Goal: Task Accomplishment & Management: Use online tool/utility

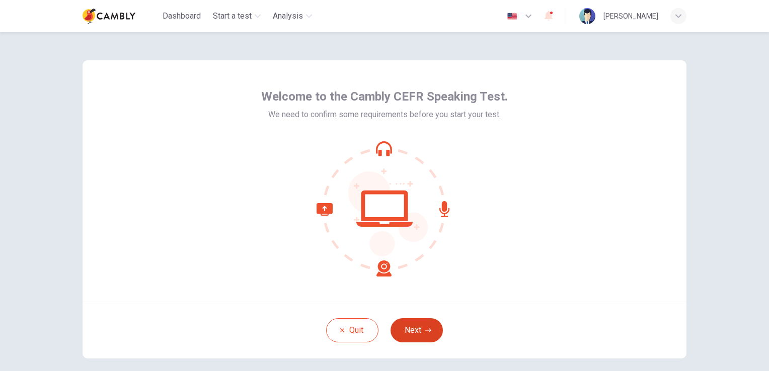
click at [413, 330] on button "Next" at bounding box center [416, 330] width 52 height 24
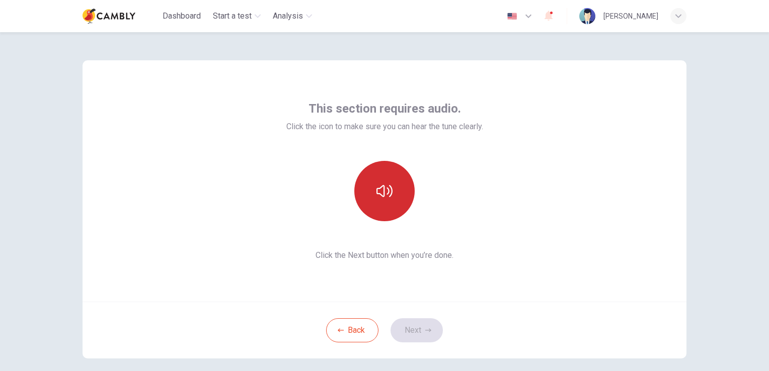
click at [386, 180] on button "button" at bounding box center [384, 191] width 60 height 60
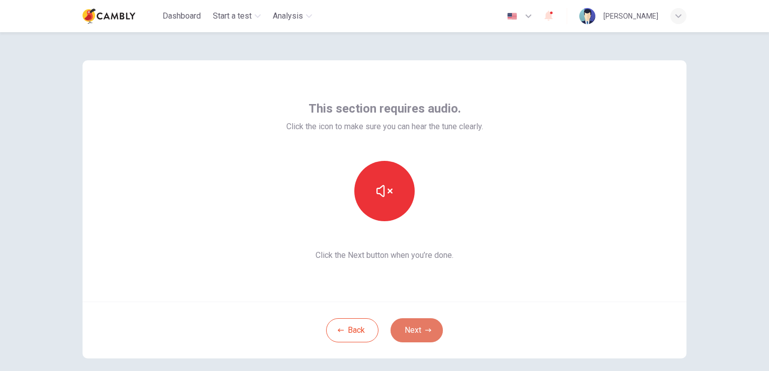
click at [419, 331] on button "Next" at bounding box center [416, 330] width 52 height 24
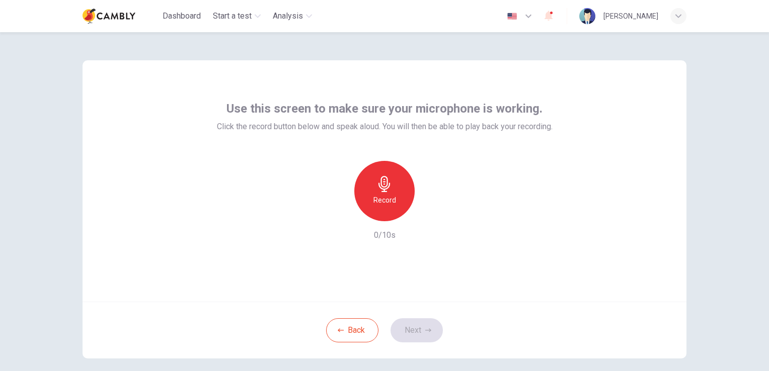
click at [388, 191] on icon "button" at bounding box center [384, 184] width 16 height 16
click at [379, 201] on h6 "Stop" at bounding box center [384, 200] width 15 height 12
click at [419, 333] on button "Next" at bounding box center [416, 330] width 52 height 24
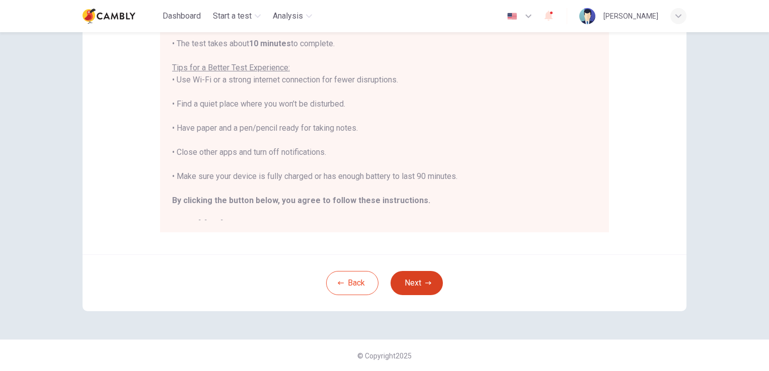
click at [414, 284] on button "Next" at bounding box center [416, 283] width 52 height 24
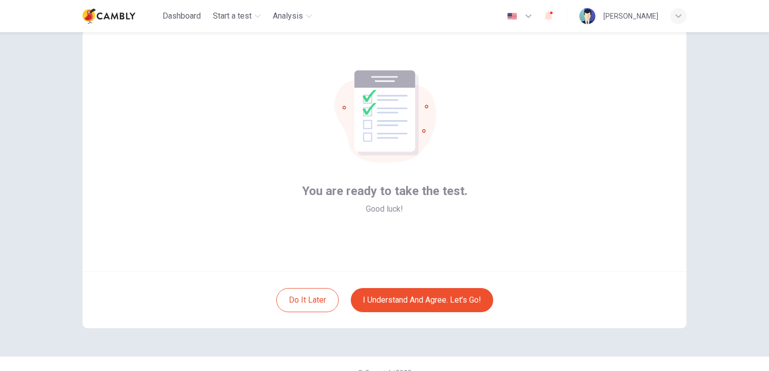
scroll to position [47, 0]
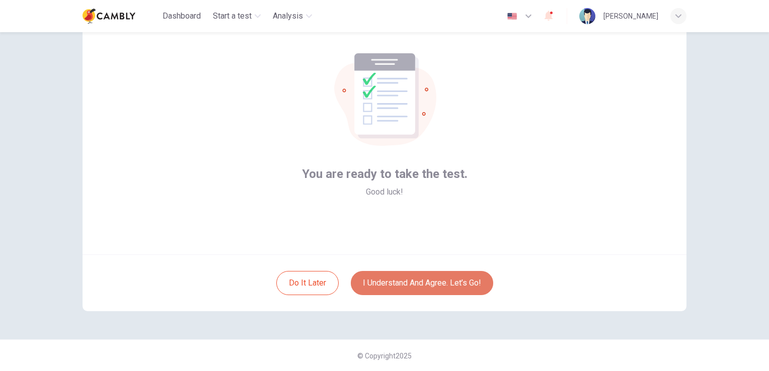
click at [427, 283] on button "I understand and agree. Let’s go!" at bounding box center [422, 283] width 142 height 24
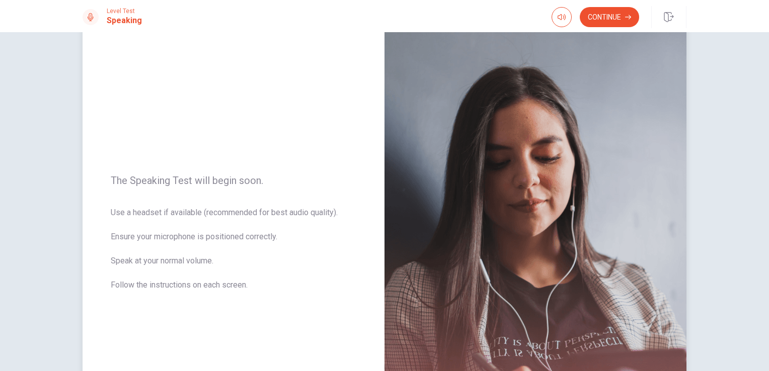
scroll to position [50, 0]
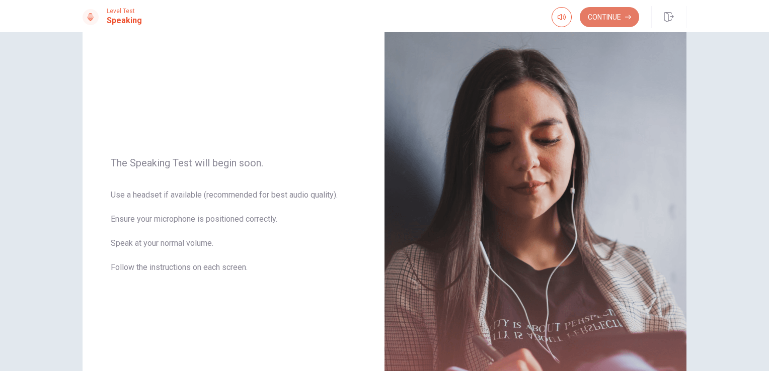
click at [611, 18] on button "Continue" at bounding box center [608, 17] width 59 height 20
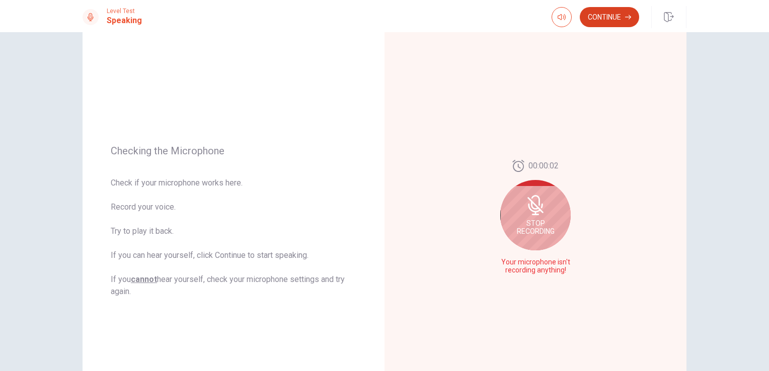
click at [604, 15] on button "Continue" at bounding box center [608, 17] width 59 height 20
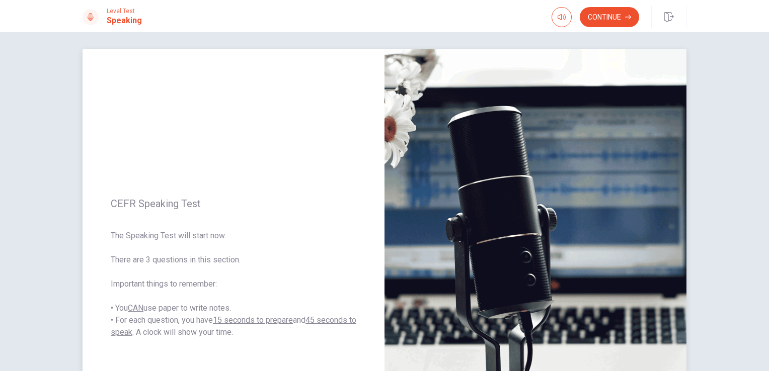
scroll to position [0, 0]
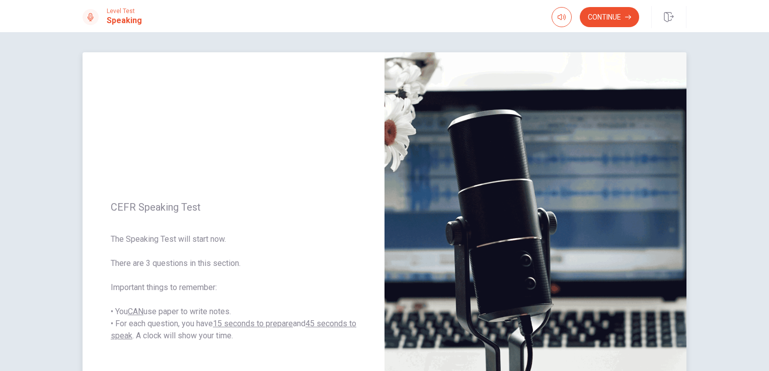
drag, startPoint x: 599, startPoint y: 21, endPoint x: 215, endPoint y: 232, distance: 438.1
click at [216, 235] on div "Level Test Speaking Continue Continue CEFR Speaking Test The Speaking Test will…" at bounding box center [384, 185] width 769 height 371
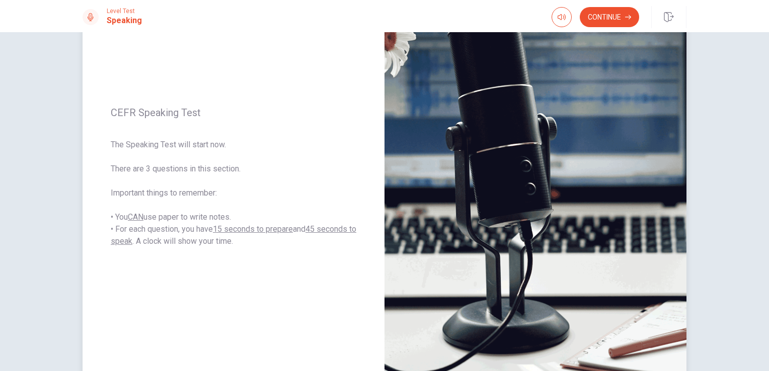
scroll to position [101, 0]
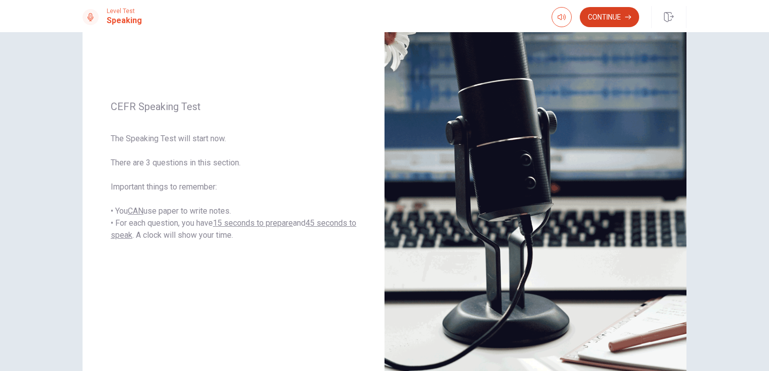
click at [599, 19] on button "Continue" at bounding box center [608, 17] width 59 height 20
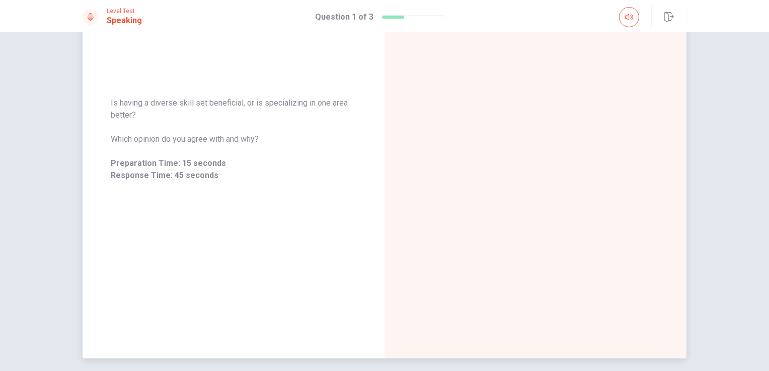
scroll to position [71, 0]
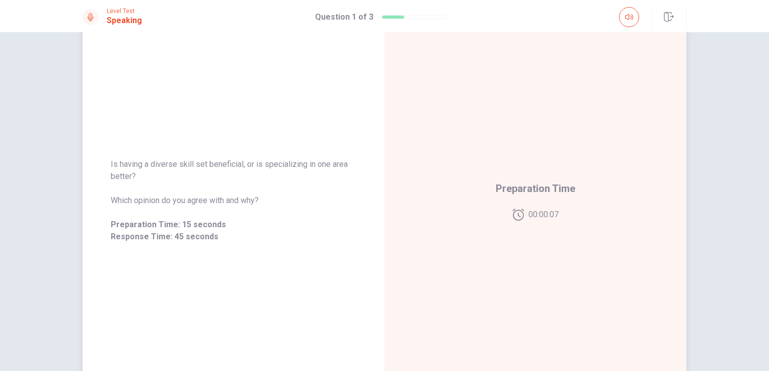
click at [545, 193] on span "Preparation Time" at bounding box center [534, 189] width 79 height 16
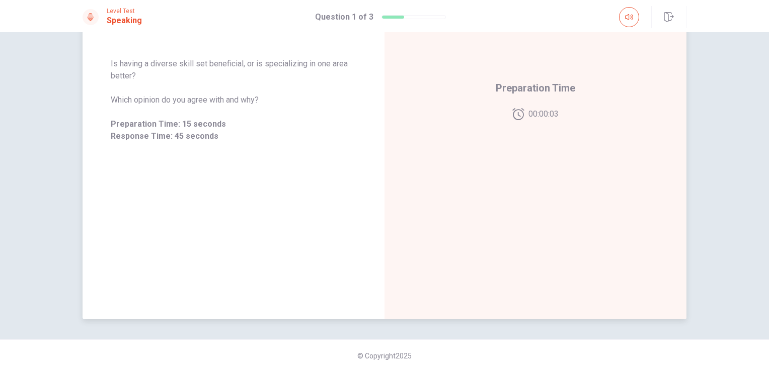
scroll to position [0, 0]
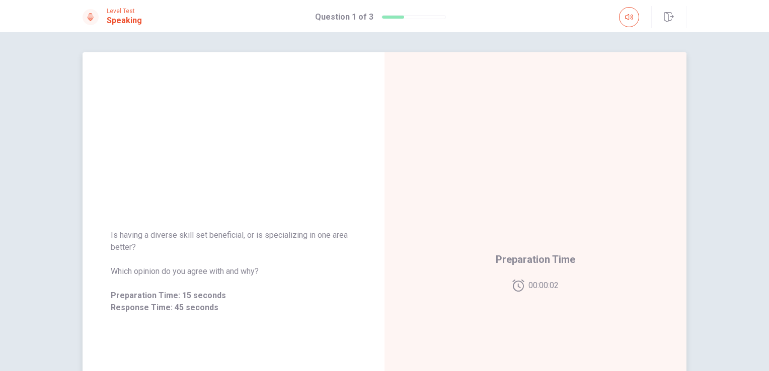
click at [536, 257] on span "Preparation Time" at bounding box center [534, 259] width 79 height 16
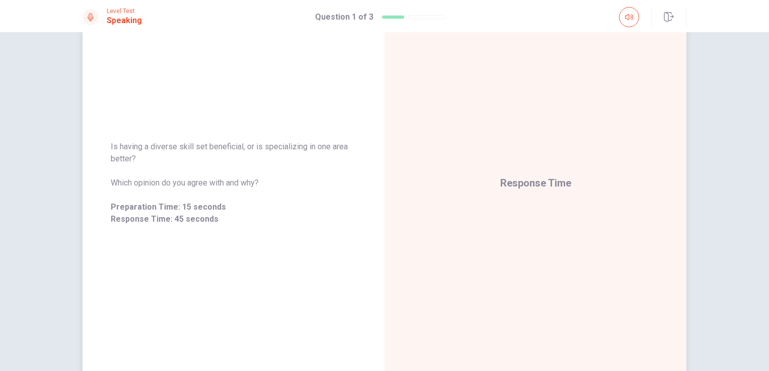
scroll to position [101, 0]
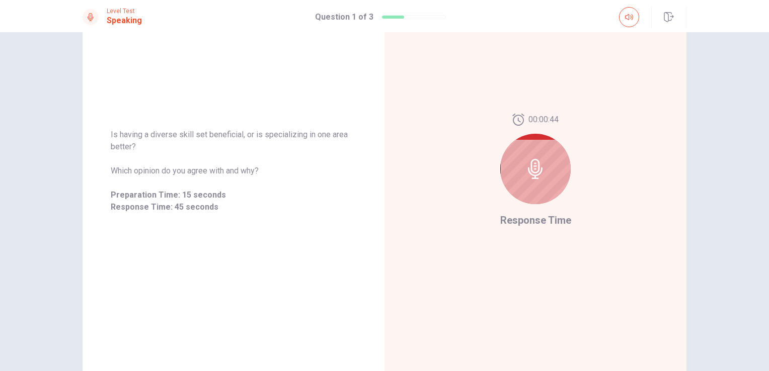
click at [538, 169] on icon at bounding box center [535, 169] width 15 height 20
click at [527, 177] on icon at bounding box center [535, 169] width 20 height 20
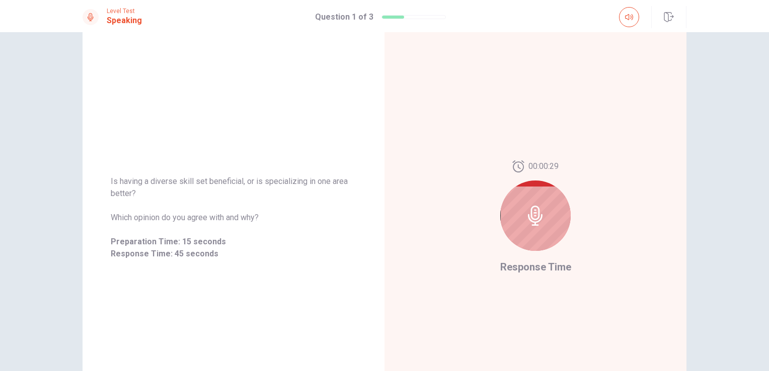
scroll to position [71, 0]
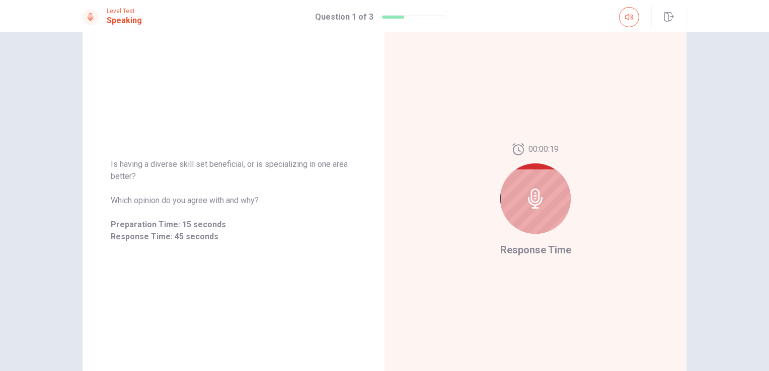
click at [540, 196] on icon at bounding box center [535, 199] width 20 height 20
click at [633, 22] on button "button" at bounding box center [629, 17] width 20 height 20
click at [623, 18] on button "button" at bounding box center [629, 17] width 20 height 20
click at [446, 202] on div "00:00:17 Response Time" at bounding box center [535, 200] width 302 height 439
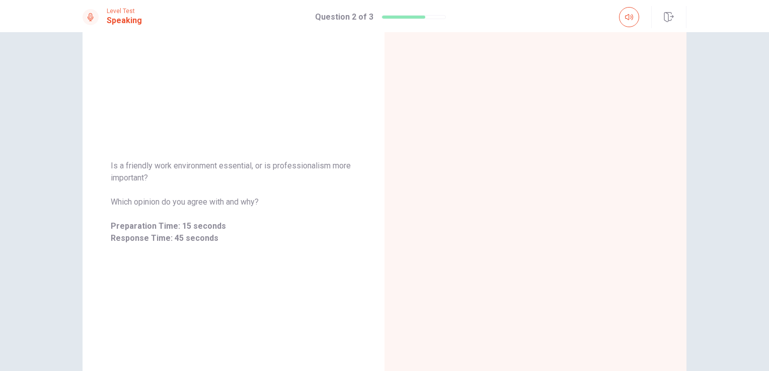
scroll to position [121, 0]
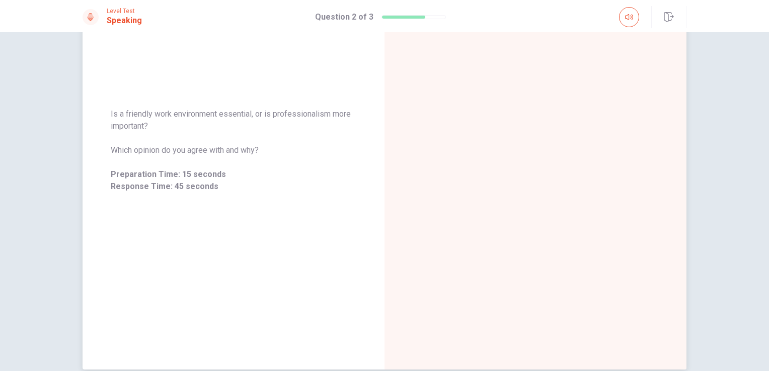
drag, startPoint x: 103, startPoint y: 112, endPoint x: 172, endPoint y: 128, distance: 70.7
click at [172, 128] on div "Is a friendly work environment essential, or is professionalism more important?…" at bounding box center [233, 150] width 302 height 109
drag, startPoint x: 142, startPoint y: 125, endPoint x: 105, endPoint y: 113, distance: 39.6
click at [105, 113] on div "Is a friendly work environment essential, or is professionalism more important?…" at bounding box center [233, 150] width 302 height 109
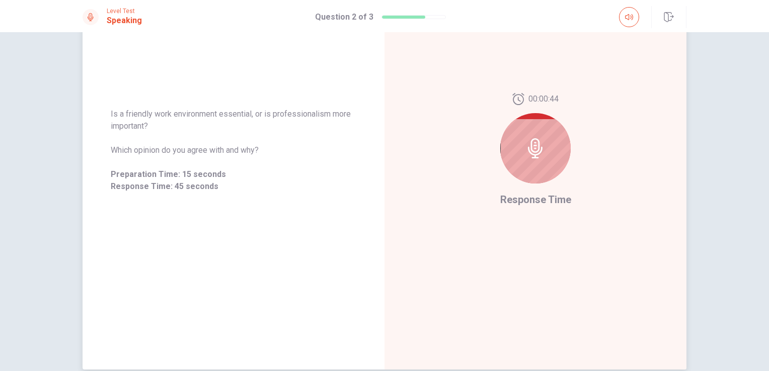
click at [192, 215] on div "Is a friendly work environment essential, or is professionalism more important?…" at bounding box center [233, 150] width 302 height 439
click at [529, 150] on icon at bounding box center [535, 148] width 15 height 20
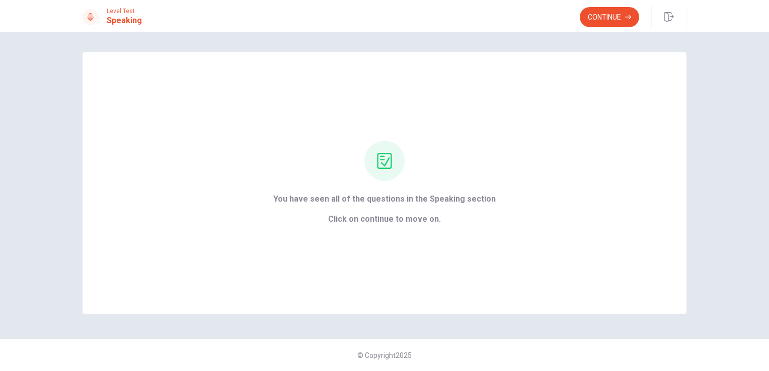
scroll to position [0, 0]
click at [606, 15] on button "Continue" at bounding box center [608, 17] width 59 height 20
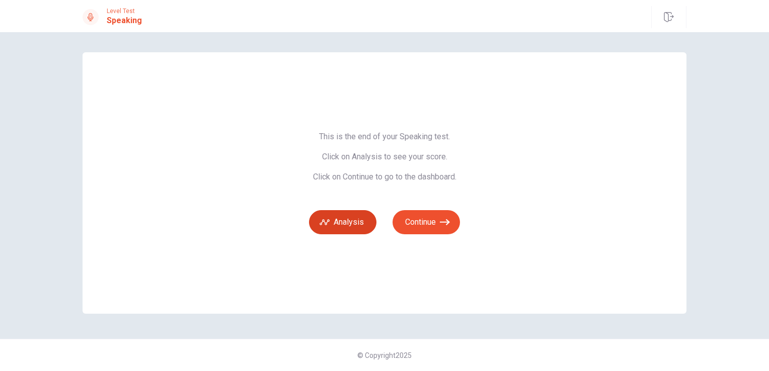
click at [340, 223] on button "Analysis" at bounding box center [342, 222] width 67 height 24
